Goal: Task Accomplishment & Management: Complete application form

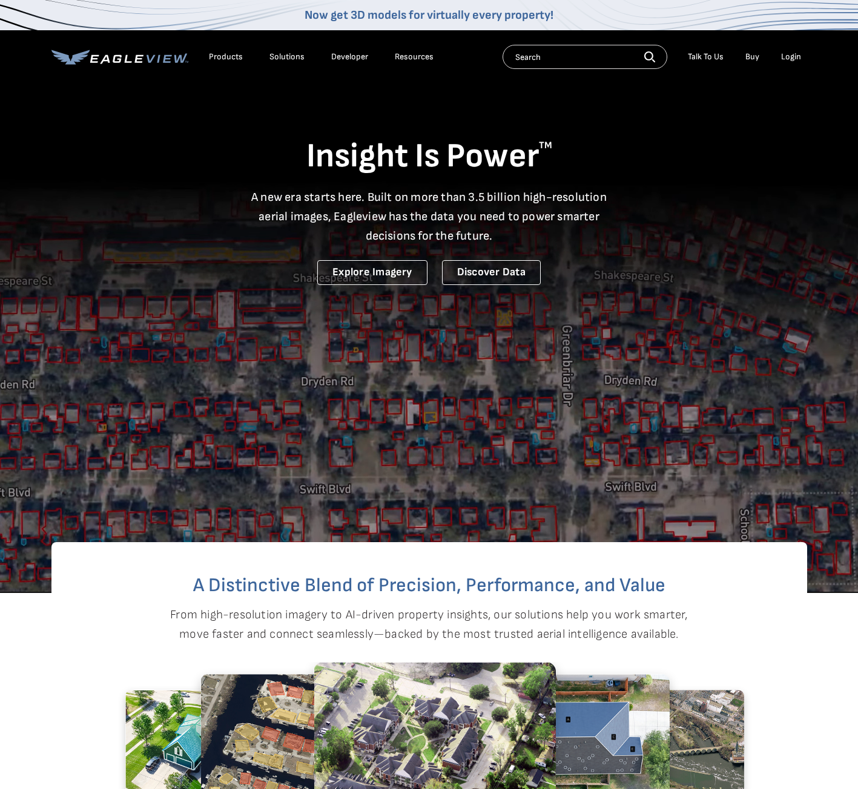
click at [789, 56] on div "Login" at bounding box center [791, 56] width 20 height 11
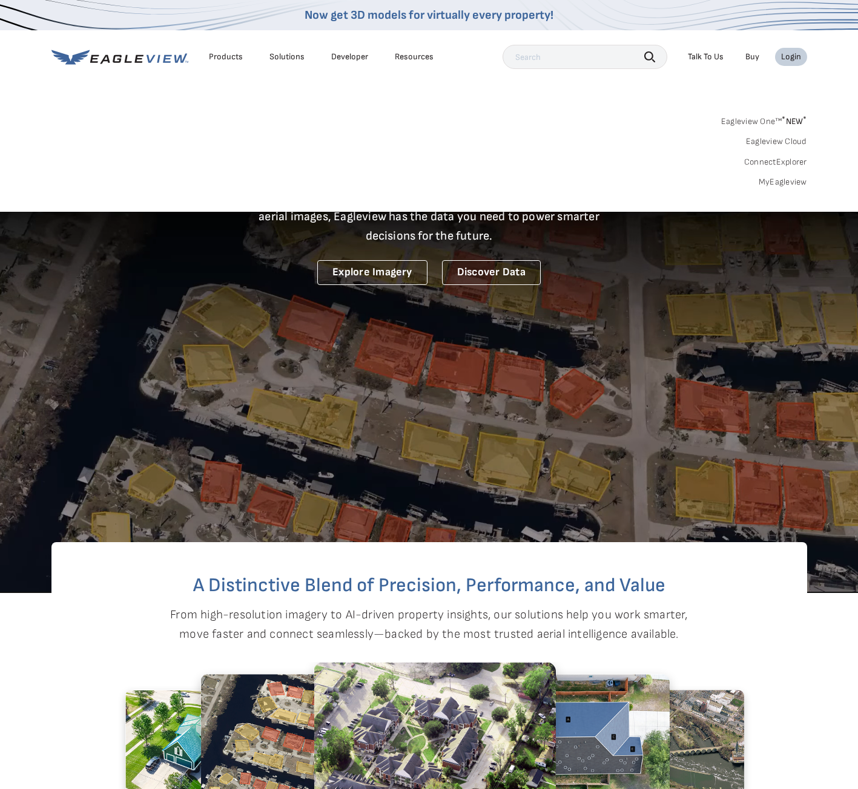
click at [784, 183] on link "MyEagleview" at bounding box center [782, 182] width 48 height 11
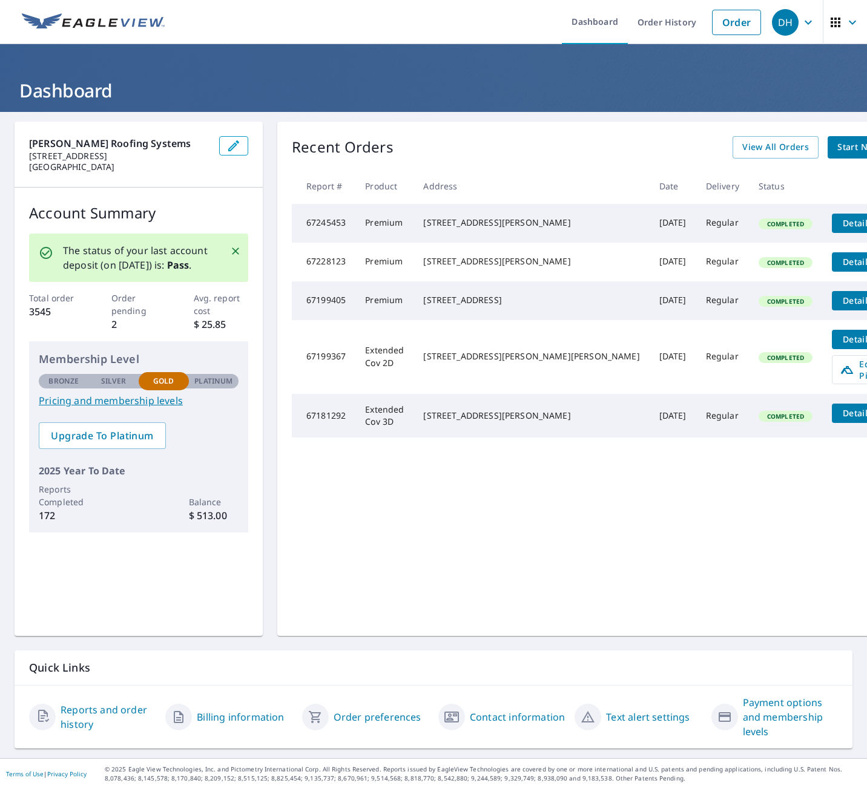
click at [837, 149] on span "Start New Order" at bounding box center [872, 147] width 70 height 15
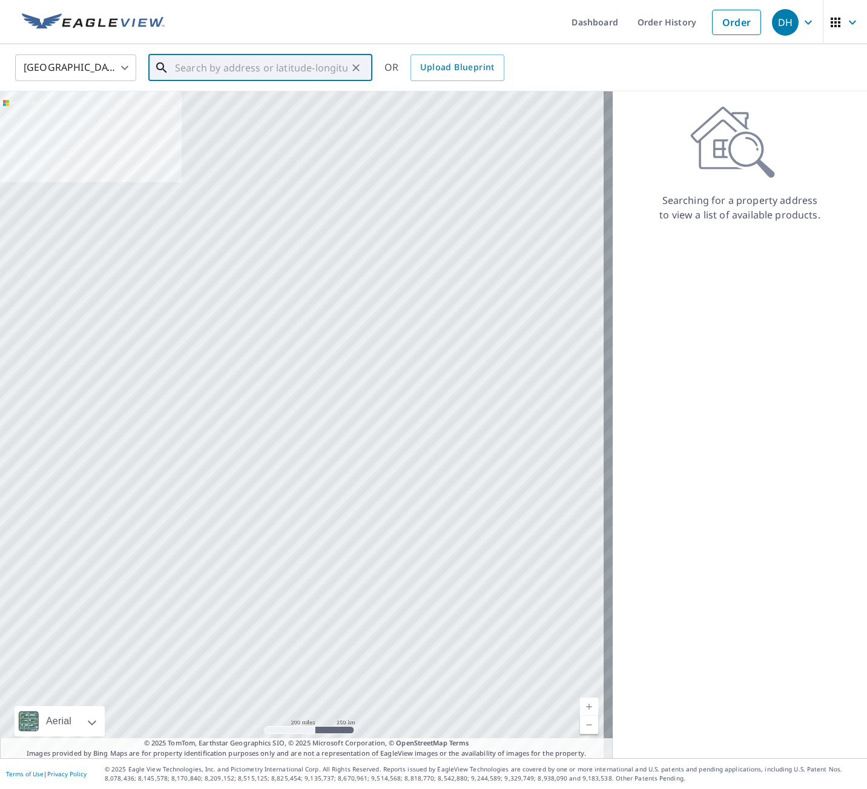
click at [248, 63] on input "text" at bounding box center [261, 68] width 172 height 34
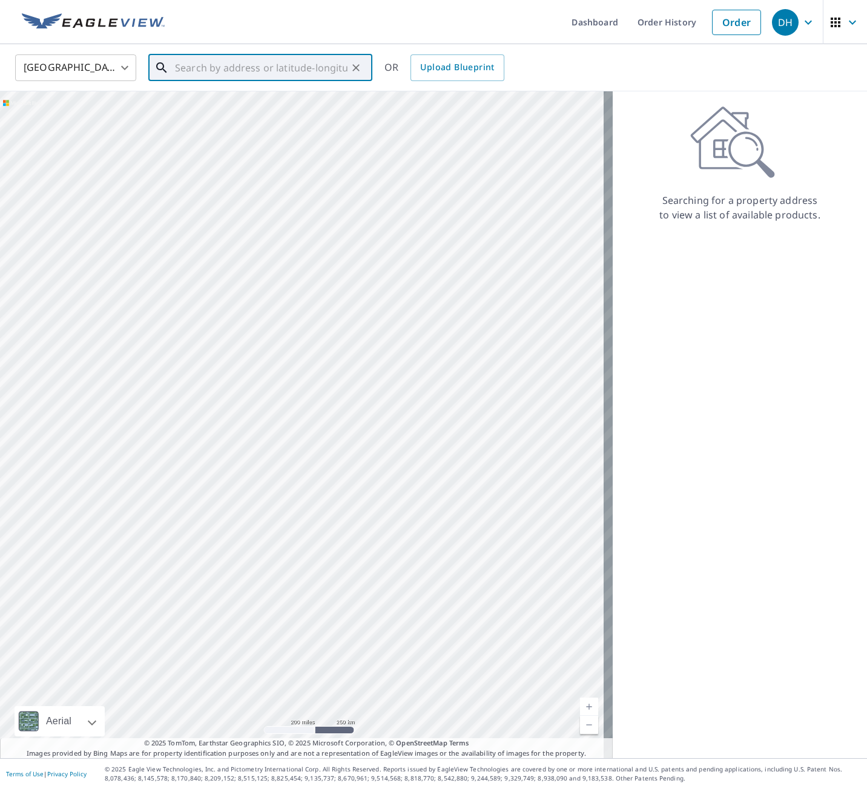
paste input "[STREET_ADDRESS][PERSON_NAME]"
click at [252, 103] on span "[STREET_ADDRESS]" at bounding box center [267, 103] width 190 height 15
type input "[STREET_ADDRESS][PERSON_NAME]"
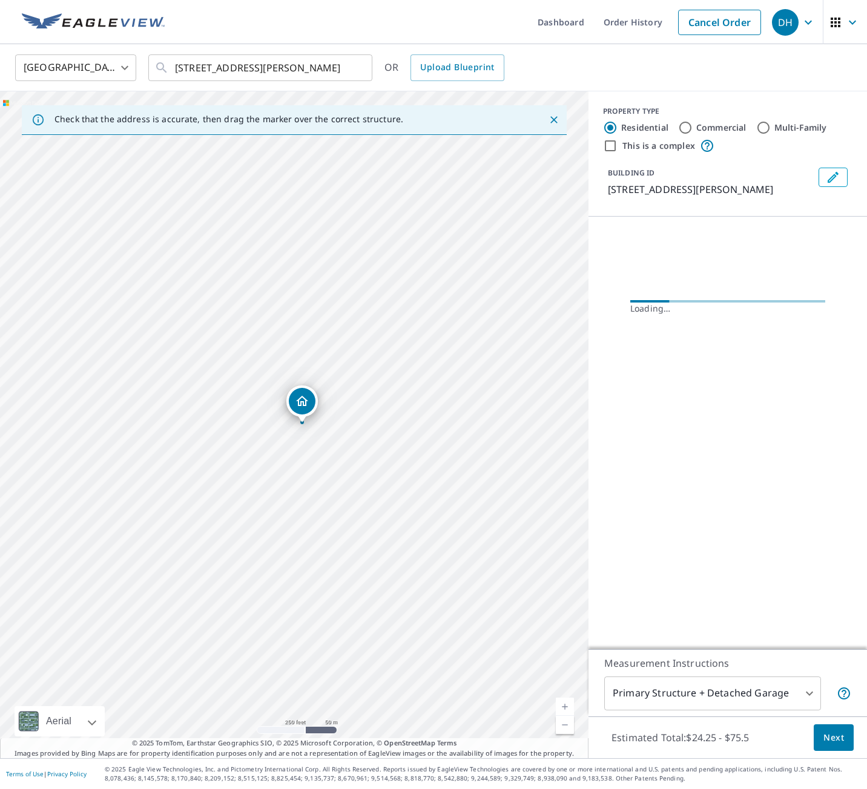
scroll to position [0, 0]
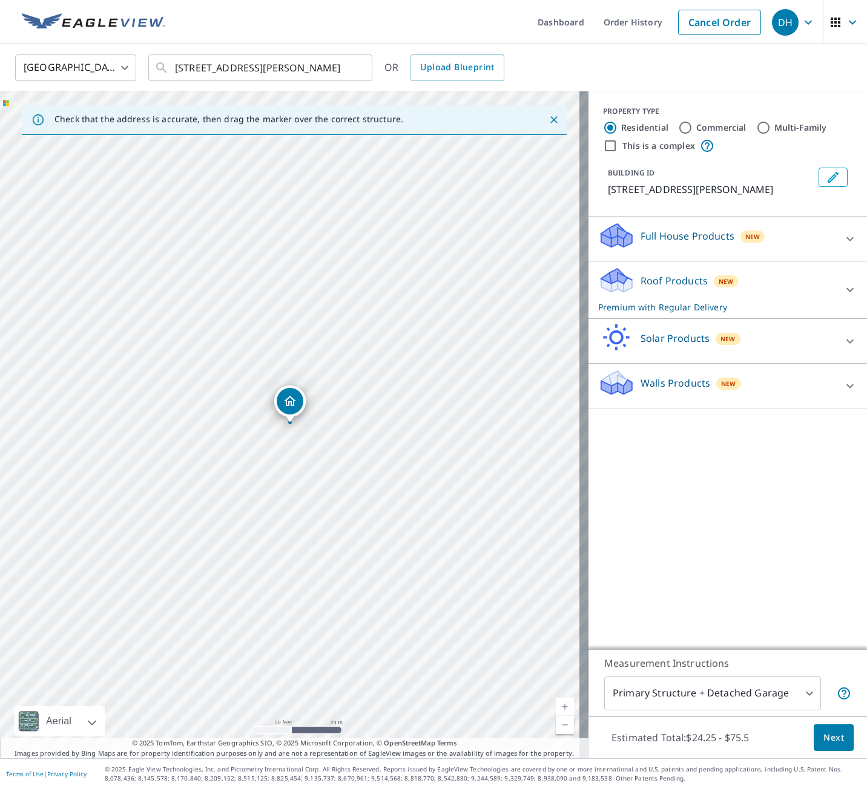
click at [829, 748] on button "Next" at bounding box center [833, 737] width 40 height 27
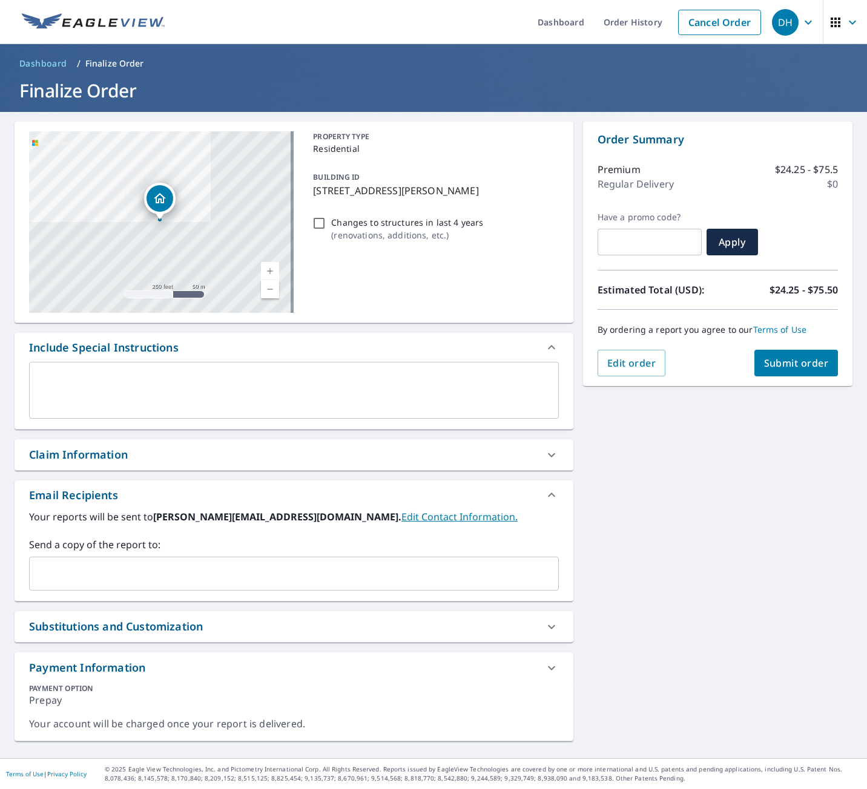
click at [774, 362] on span "Submit order" at bounding box center [796, 362] width 65 height 13
checkbox input "true"
